Goal: Download file/media

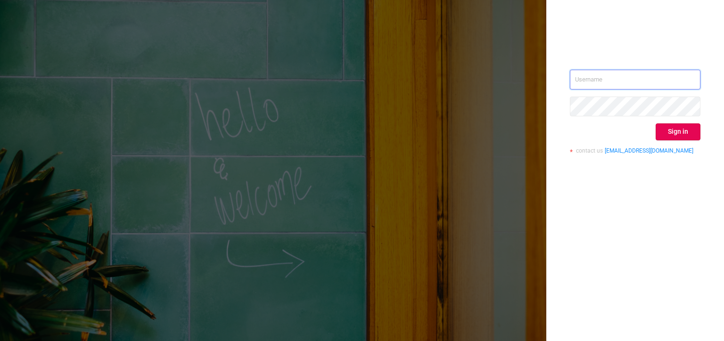
type input "[PERSON_NAME][EMAIL_ADDRESS][DOMAIN_NAME]"
click at [690, 132] on button "Sign in" at bounding box center [678, 131] width 45 height 17
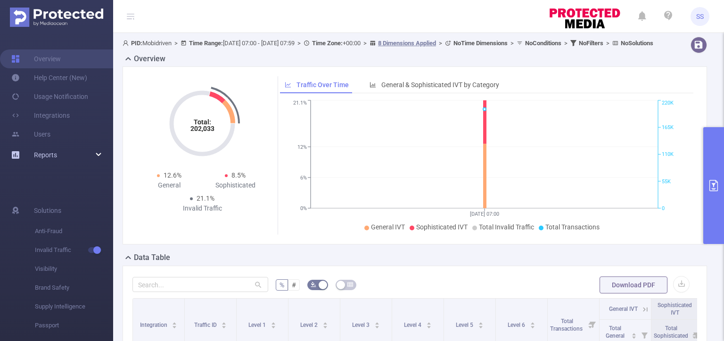
click at [60, 154] on div "Reports" at bounding box center [56, 155] width 113 height 19
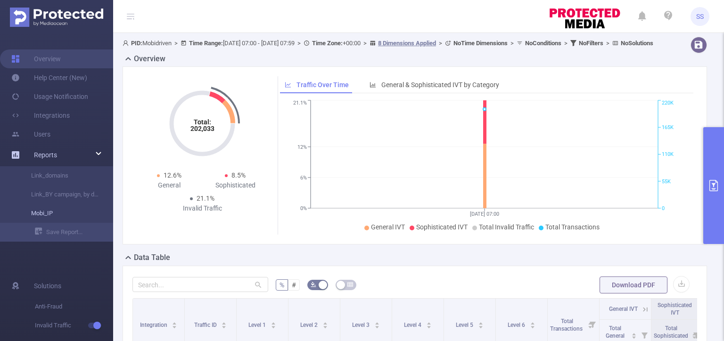
click at [68, 212] on link "Mobi_IP" at bounding box center [60, 213] width 83 height 19
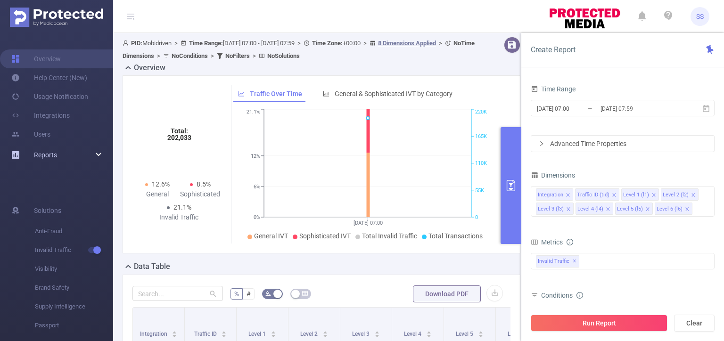
click at [70, 151] on div "Reports" at bounding box center [56, 155] width 113 height 19
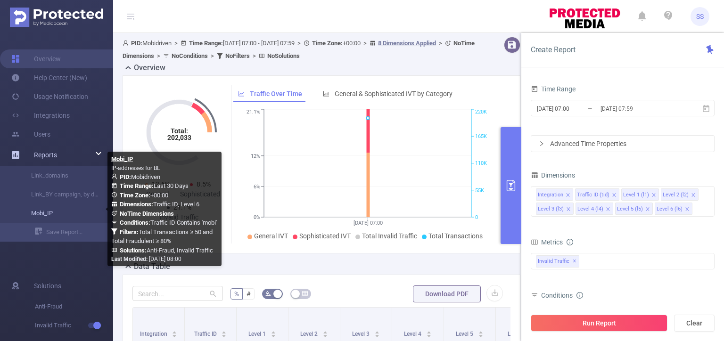
click at [64, 208] on link "Mobi_IP" at bounding box center [60, 213] width 83 height 19
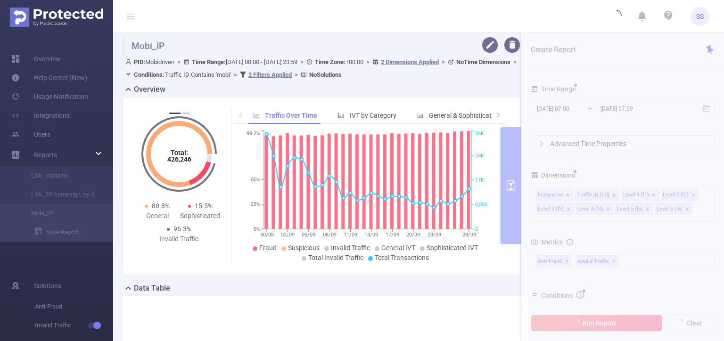
type input "2025-08-30 00:00"
type input "2025-09-28 23:59"
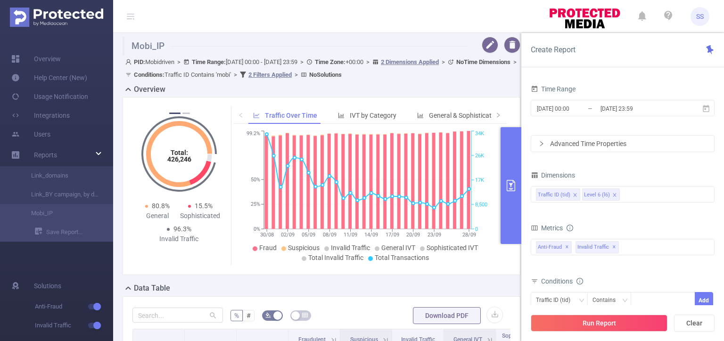
click at [516, 156] on button "primary" at bounding box center [510, 185] width 21 height 117
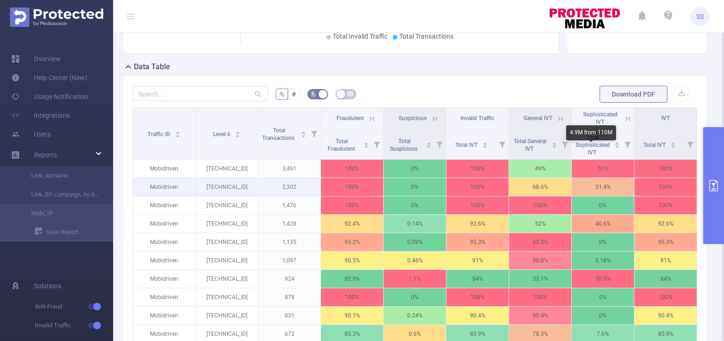
scroll to position [236, 0]
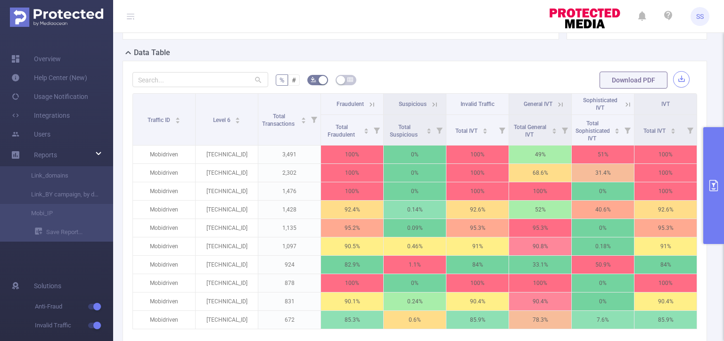
click at [678, 83] on button "button" at bounding box center [681, 79] width 16 height 16
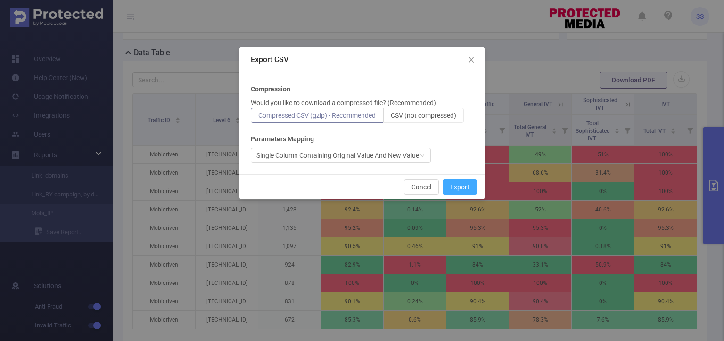
click at [462, 183] on button "Export" at bounding box center [460, 187] width 34 height 15
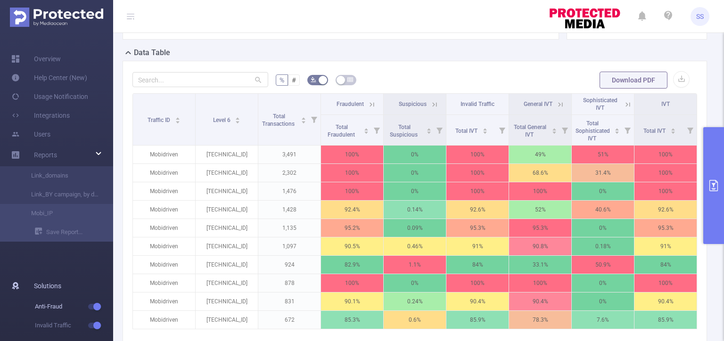
click at [77, 312] on span "Anti-Fraud" at bounding box center [74, 306] width 78 height 19
